Goal: Contribute content

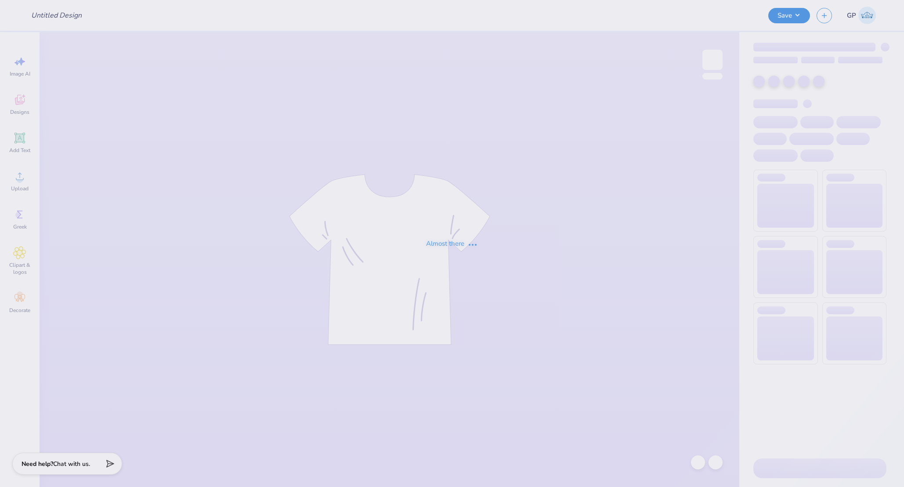
type input "[PERSON_NAME] : [PERSON_NAME][GEOGRAPHIC_DATA]"
type input "Option 2: meet me in"
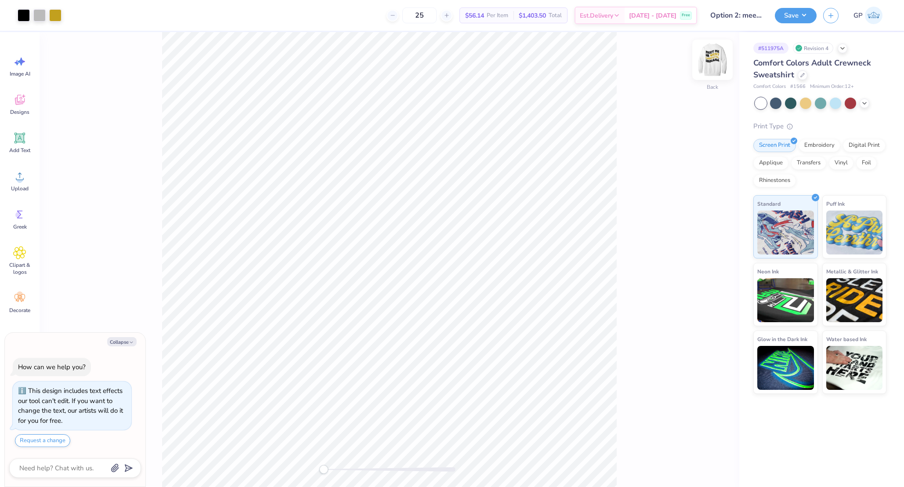
click at [718, 69] on img at bounding box center [712, 59] width 35 height 35
click at [718, 69] on img at bounding box center [713, 60] width 18 height 18
type textarea "x"
